Goal: Task Accomplishment & Management: Manage account settings

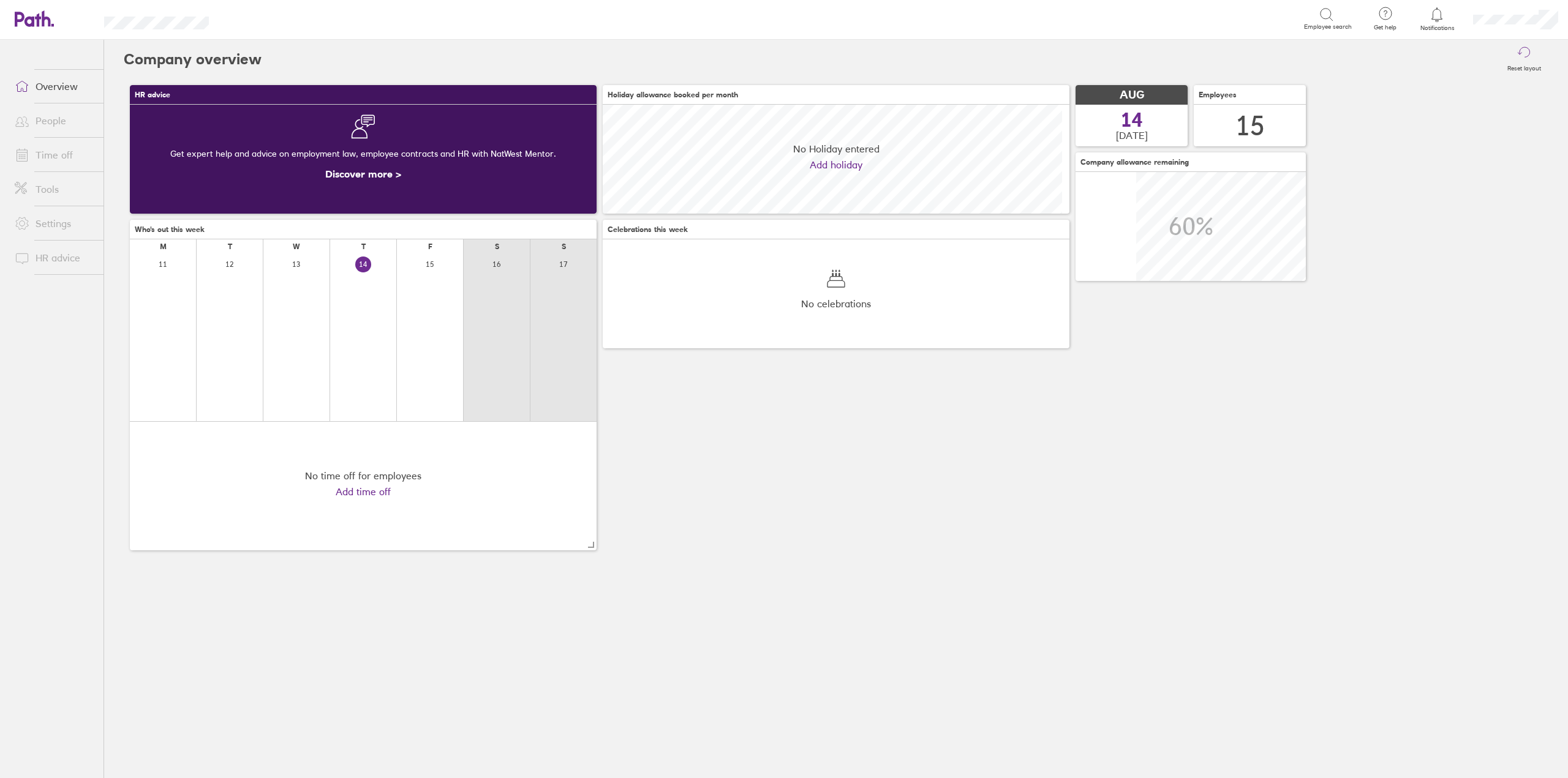
scroll to position [109, 467]
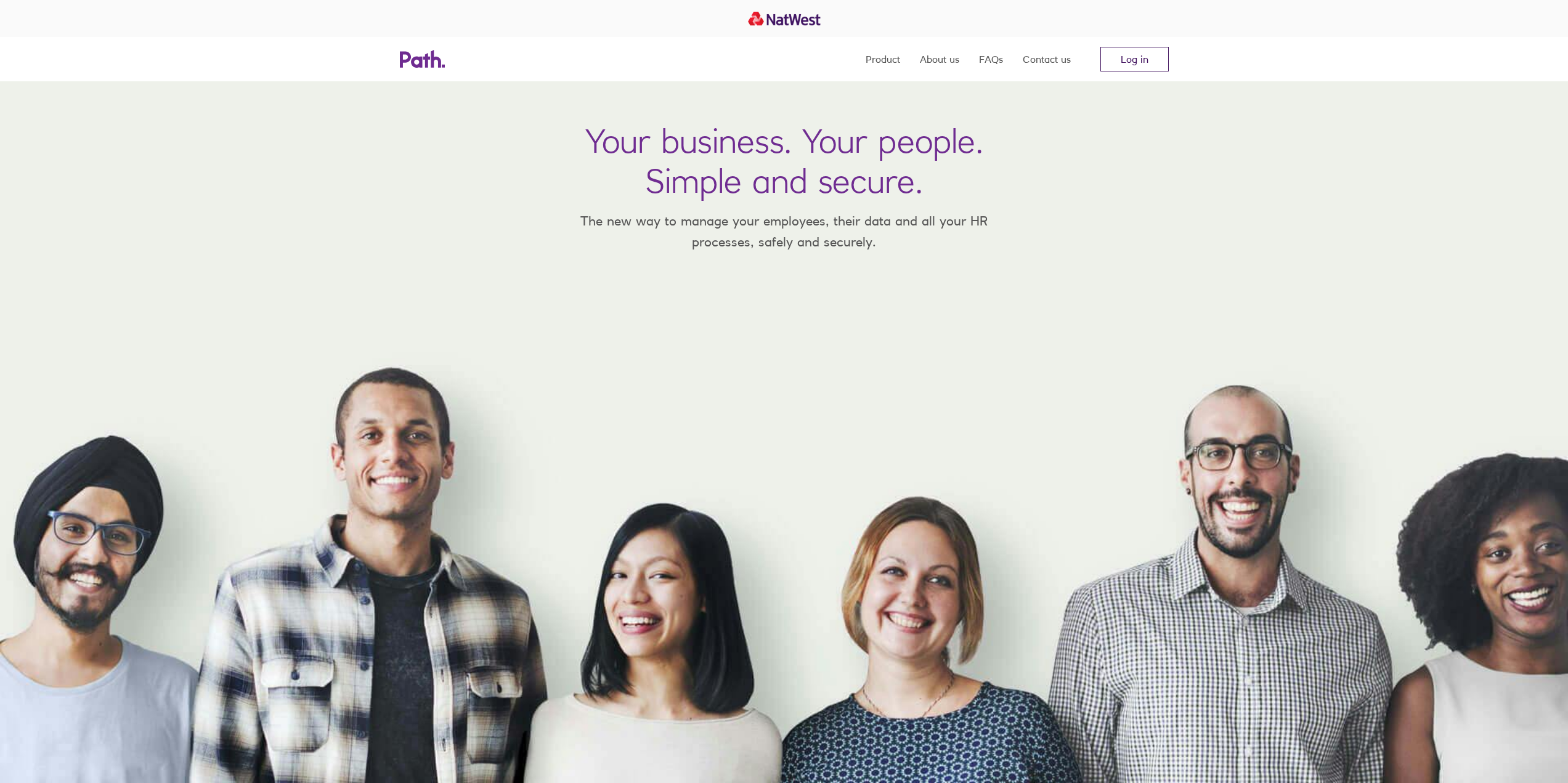
click at [1141, 61] on link "Log in" at bounding box center [1135, 59] width 68 height 25
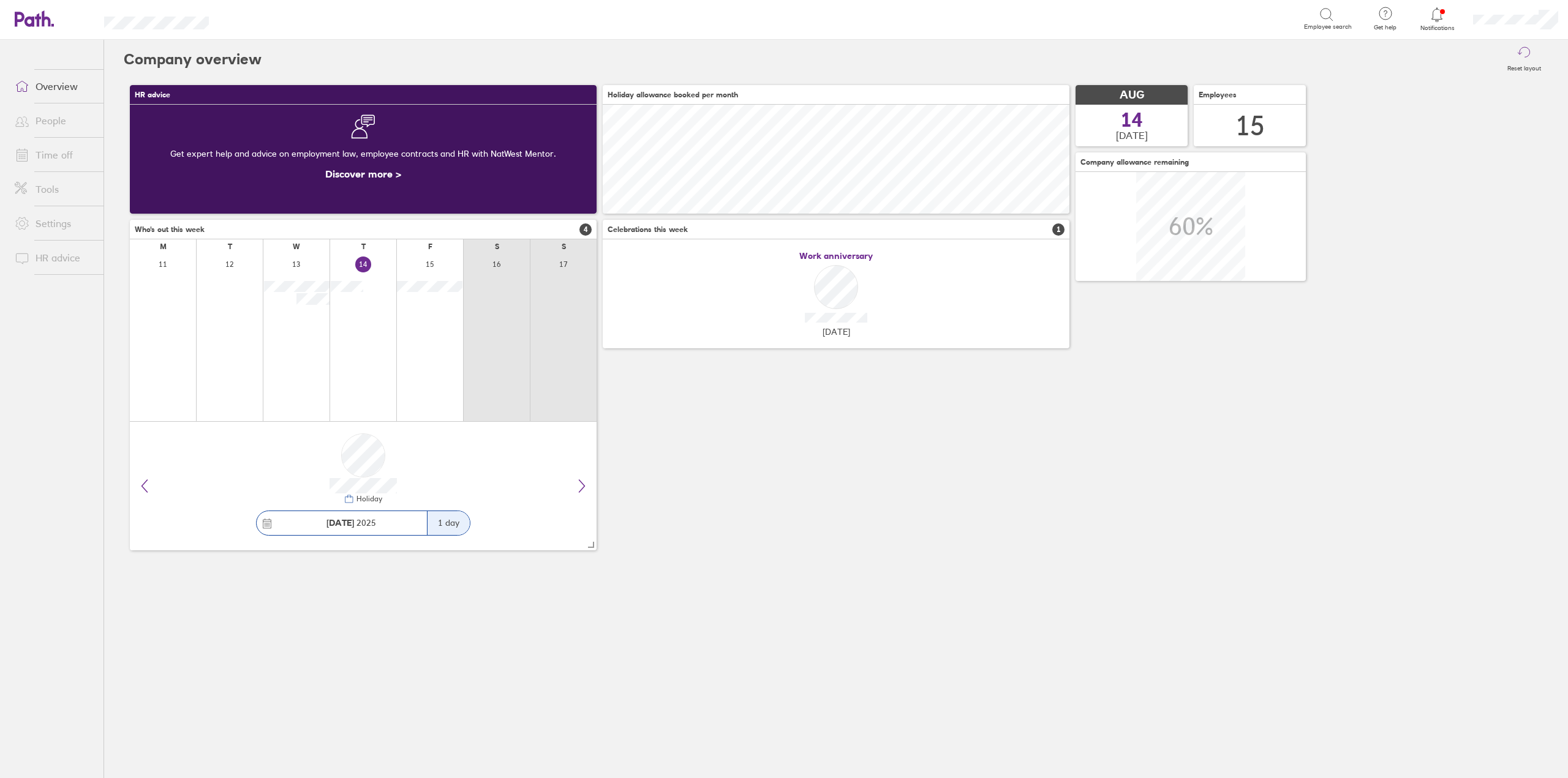
scroll to position [109, 467]
click at [77, 158] on link "Time off" at bounding box center [54, 154] width 99 height 25
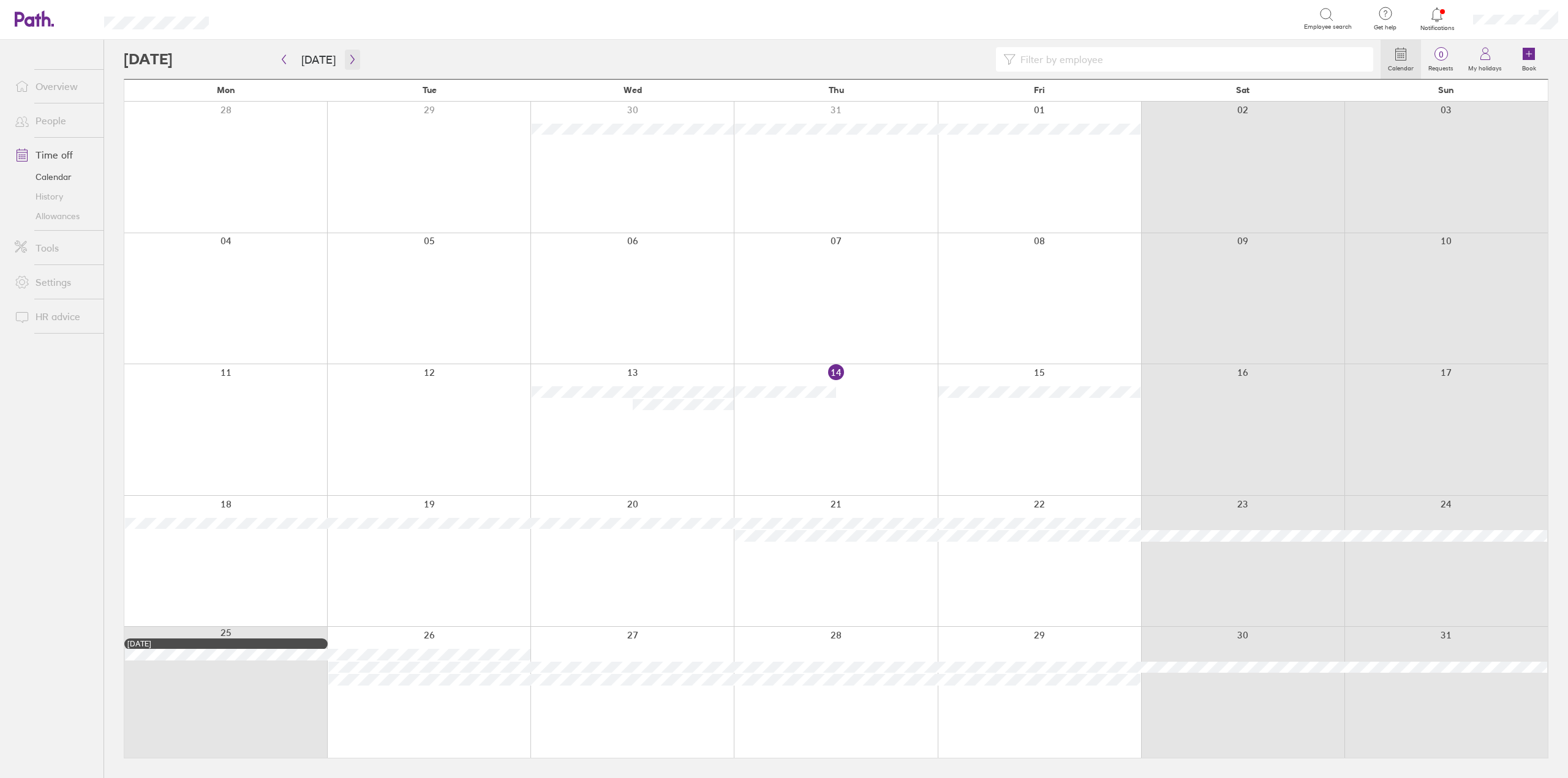
click at [348, 58] on icon "button" at bounding box center [352, 59] width 9 height 10
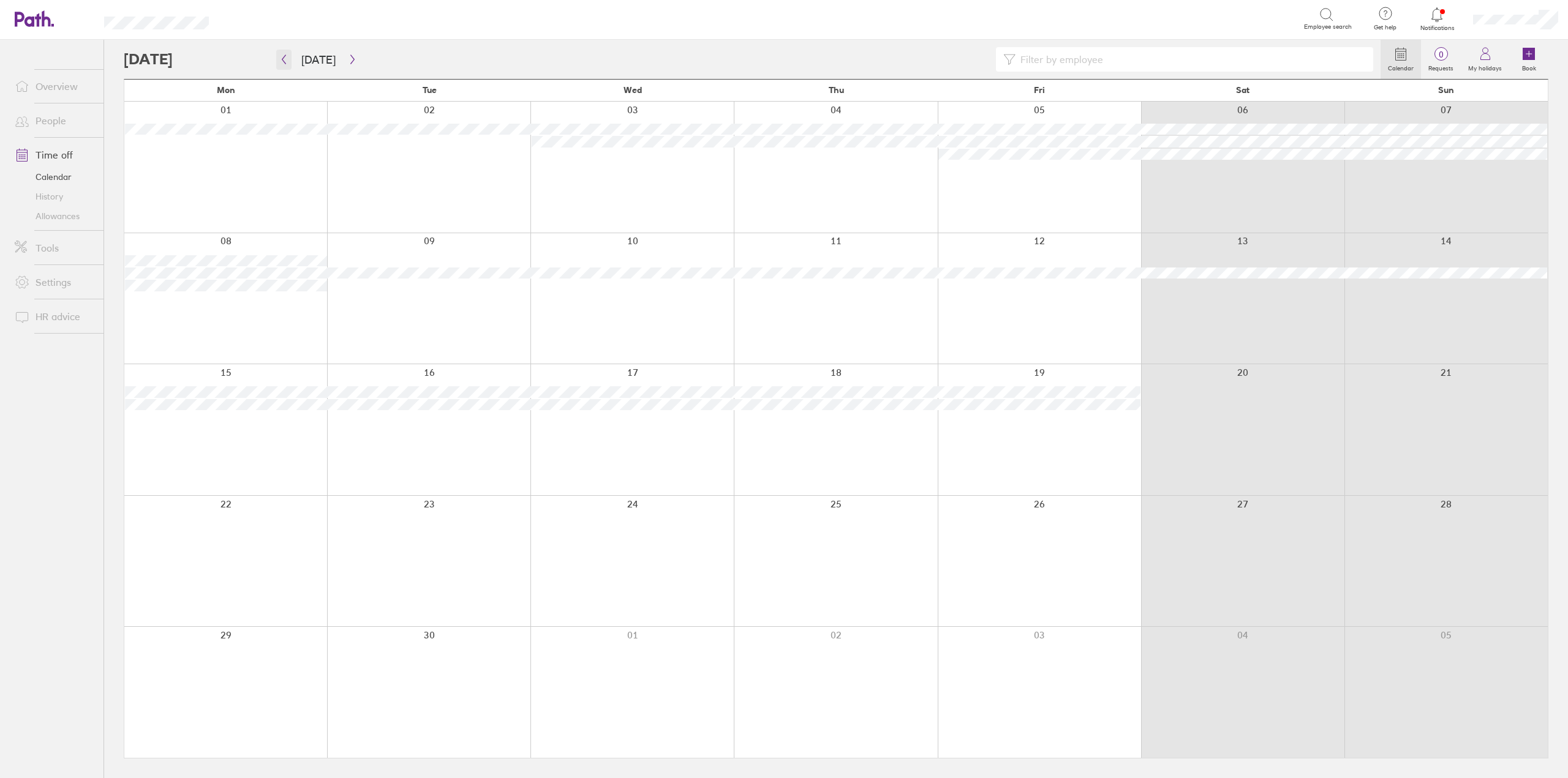
click at [285, 64] on icon "button" at bounding box center [284, 59] width 9 height 10
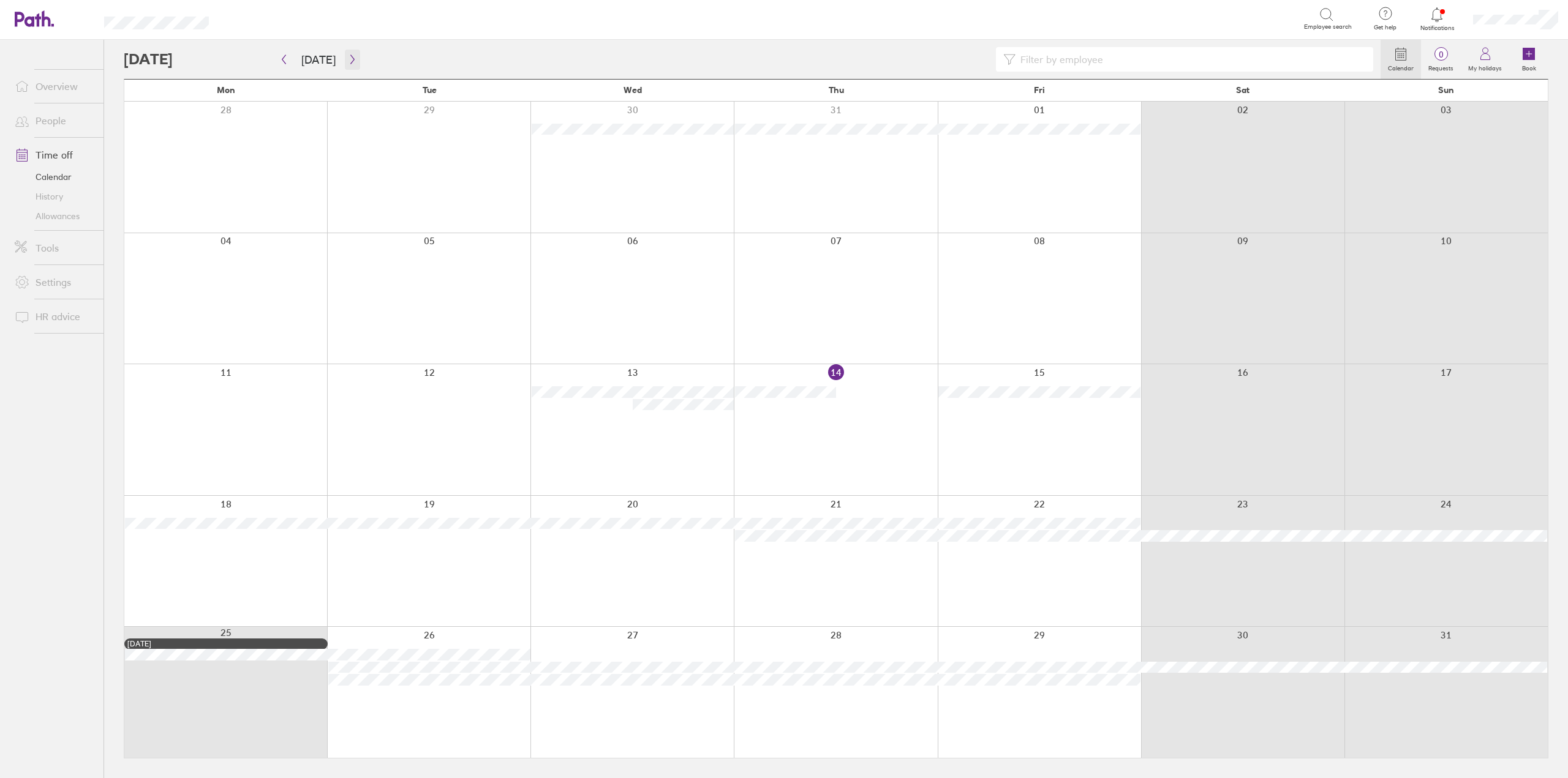
click at [348, 60] on icon "button" at bounding box center [352, 59] width 9 height 10
